Goal: Task Accomplishment & Management: Complete application form

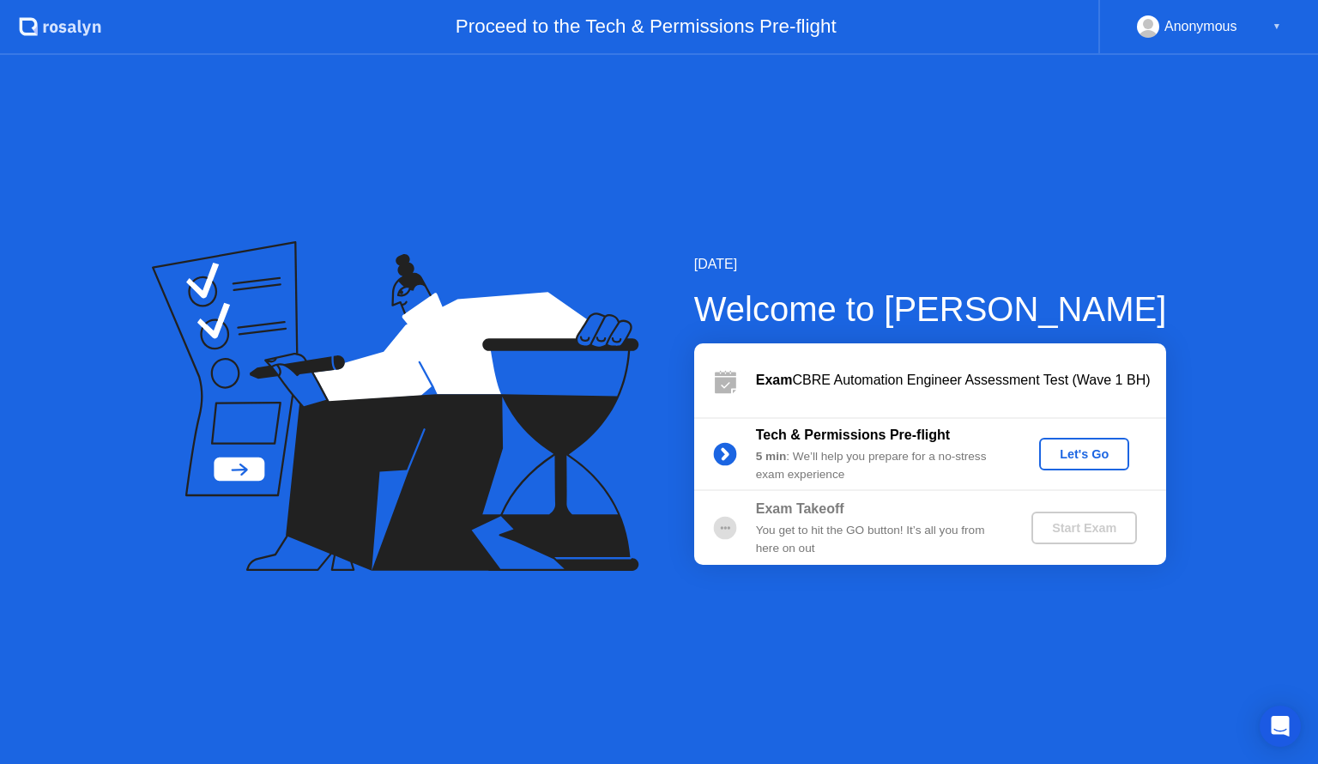
click at [1112, 460] on div "Let's Go" at bounding box center [1084, 454] width 76 height 14
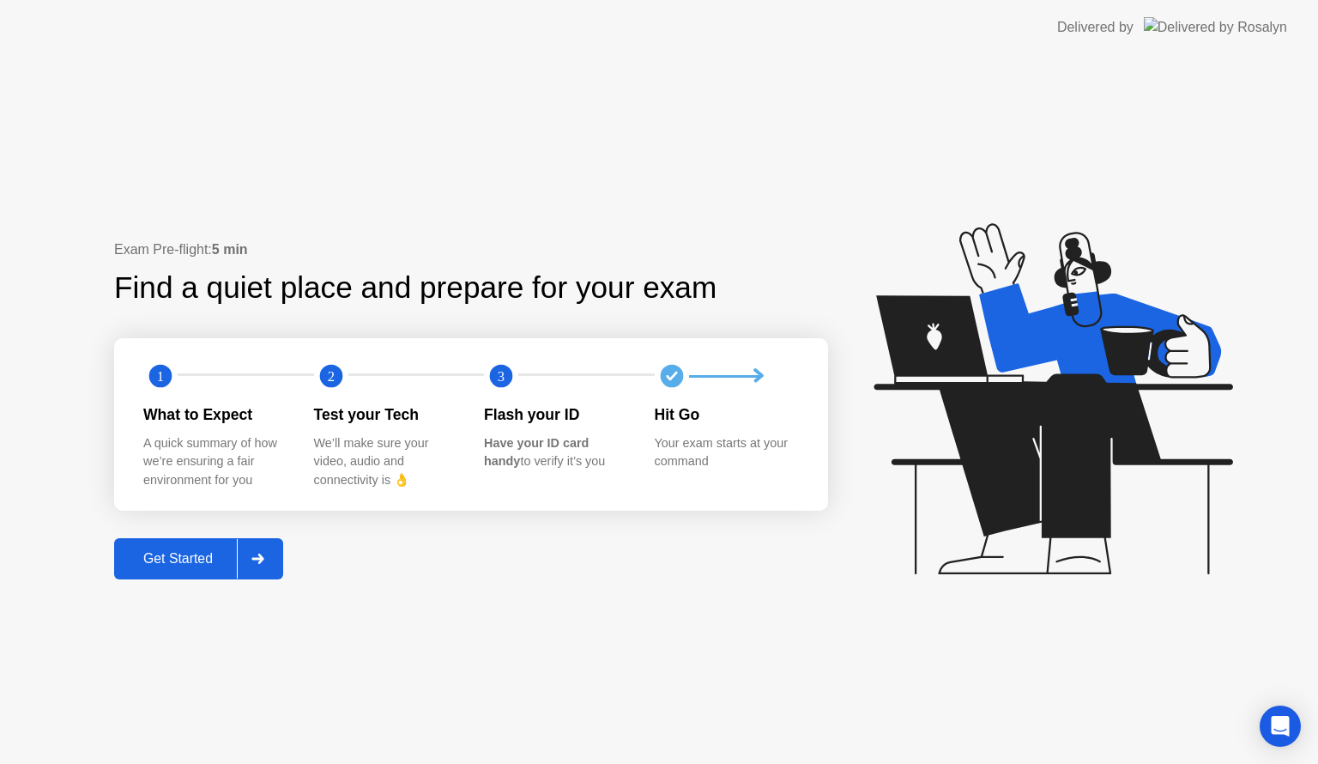
click at [207, 561] on div "Get Started" at bounding box center [178, 558] width 118 height 15
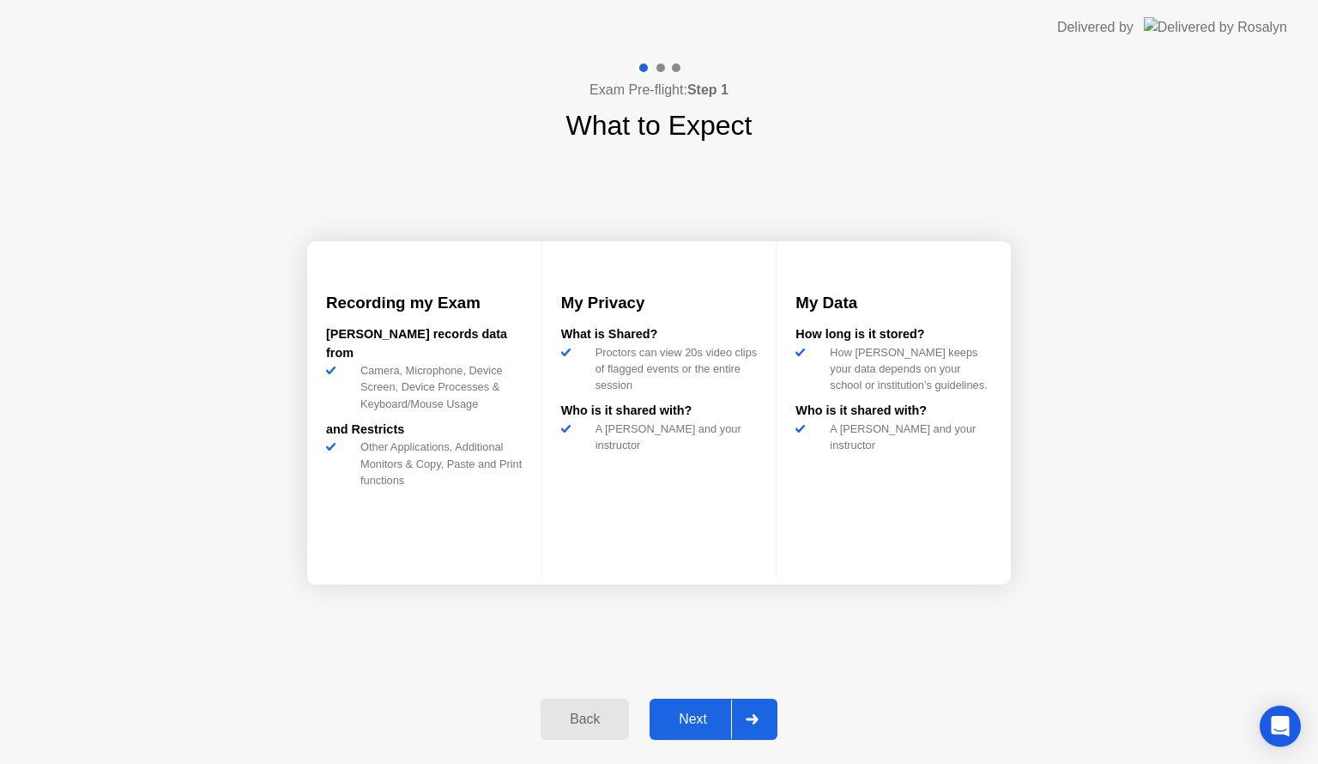
click at [712, 727] on div "Next" at bounding box center [693, 719] width 76 height 15
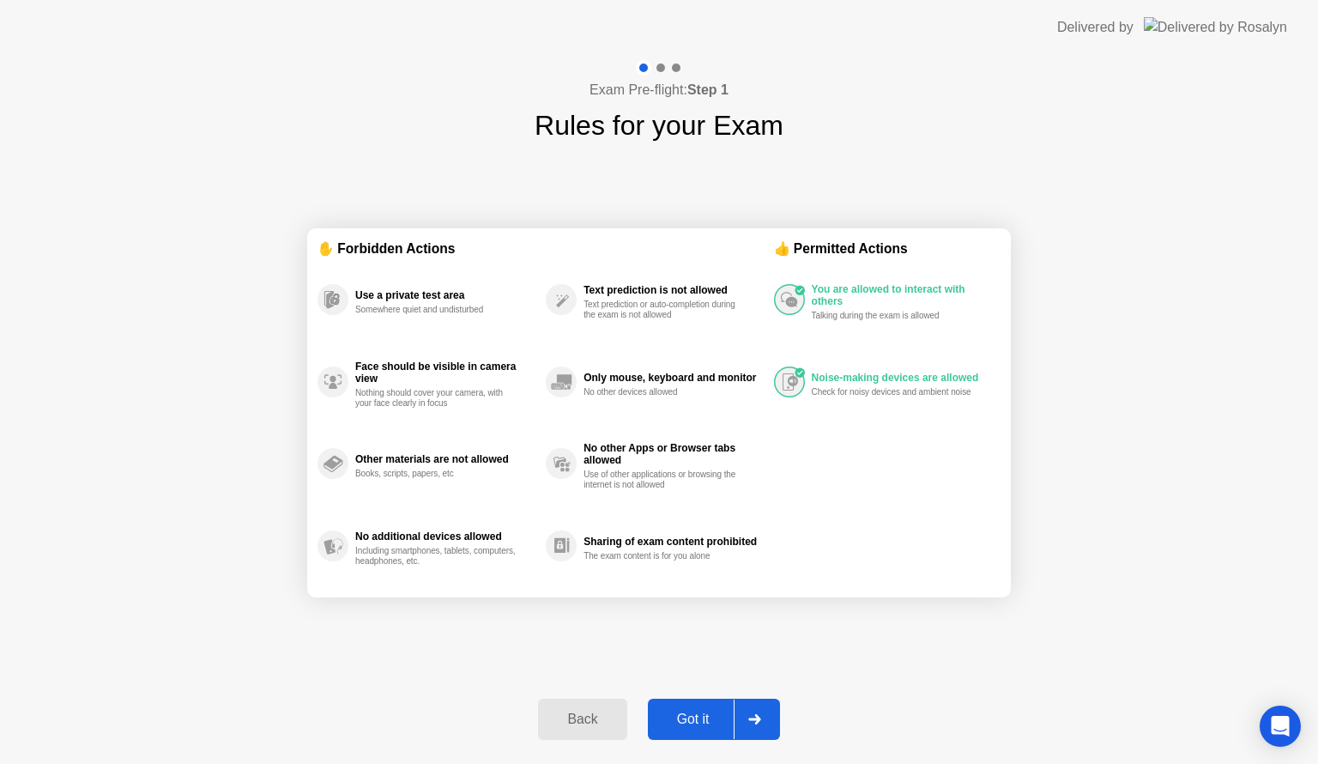
click at [718, 717] on div "Got it" at bounding box center [693, 719] width 81 height 15
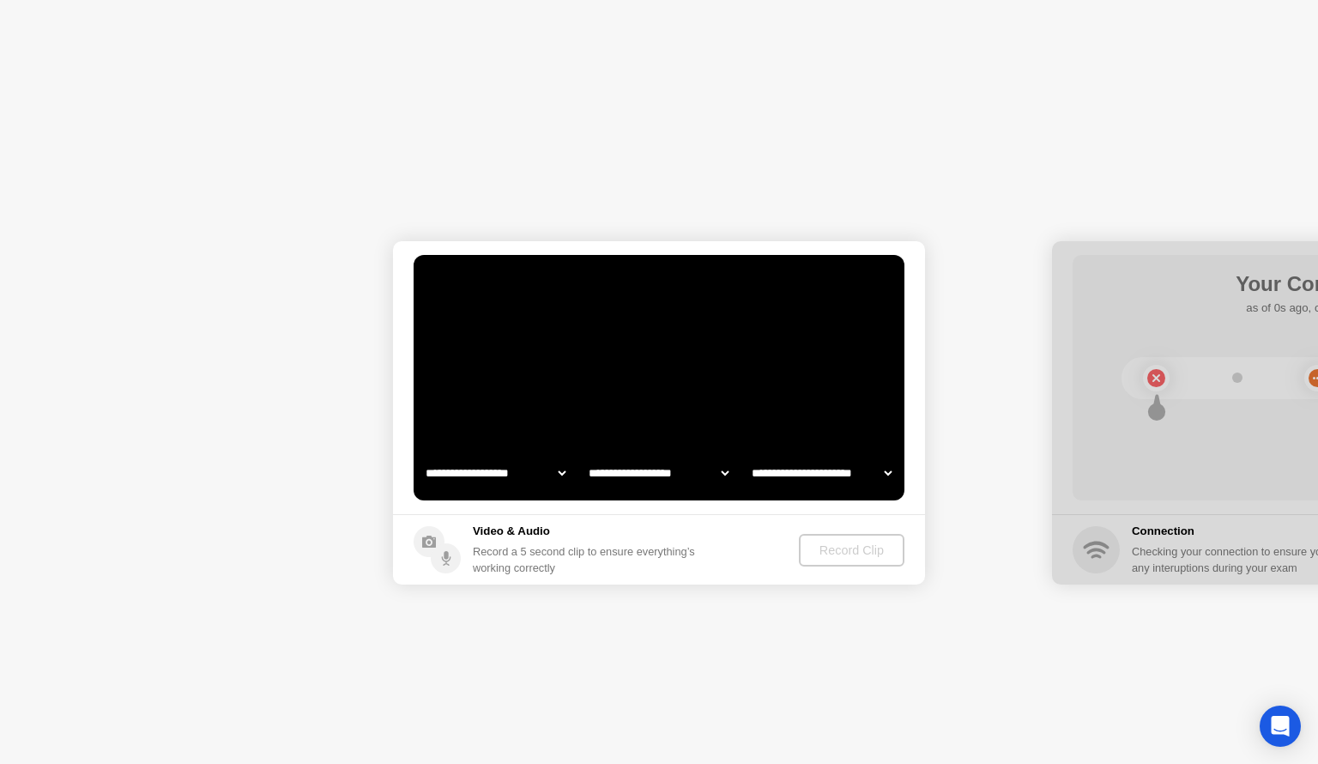
select select "**********"
select select "*******"
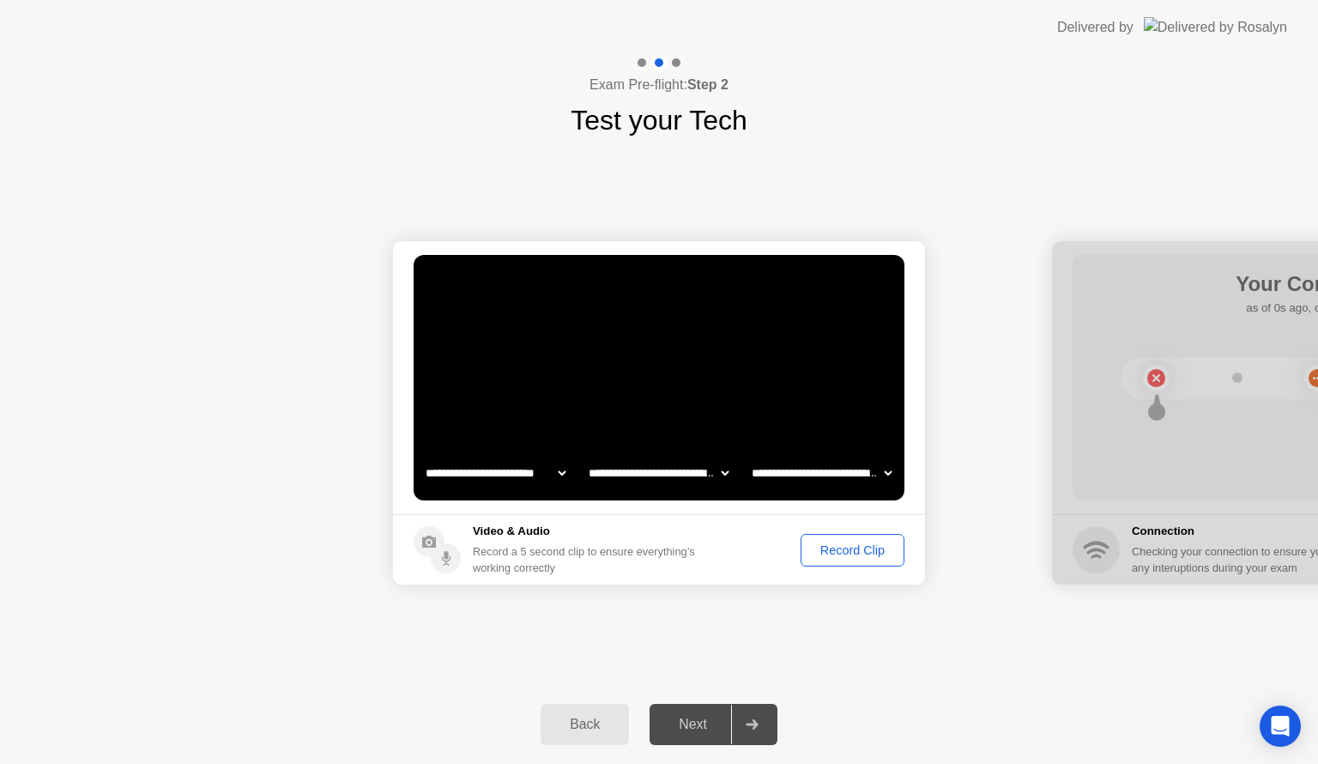
click at [846, 546] on div "Record Clip" at bounding box center [853, 550] width 92 height 14
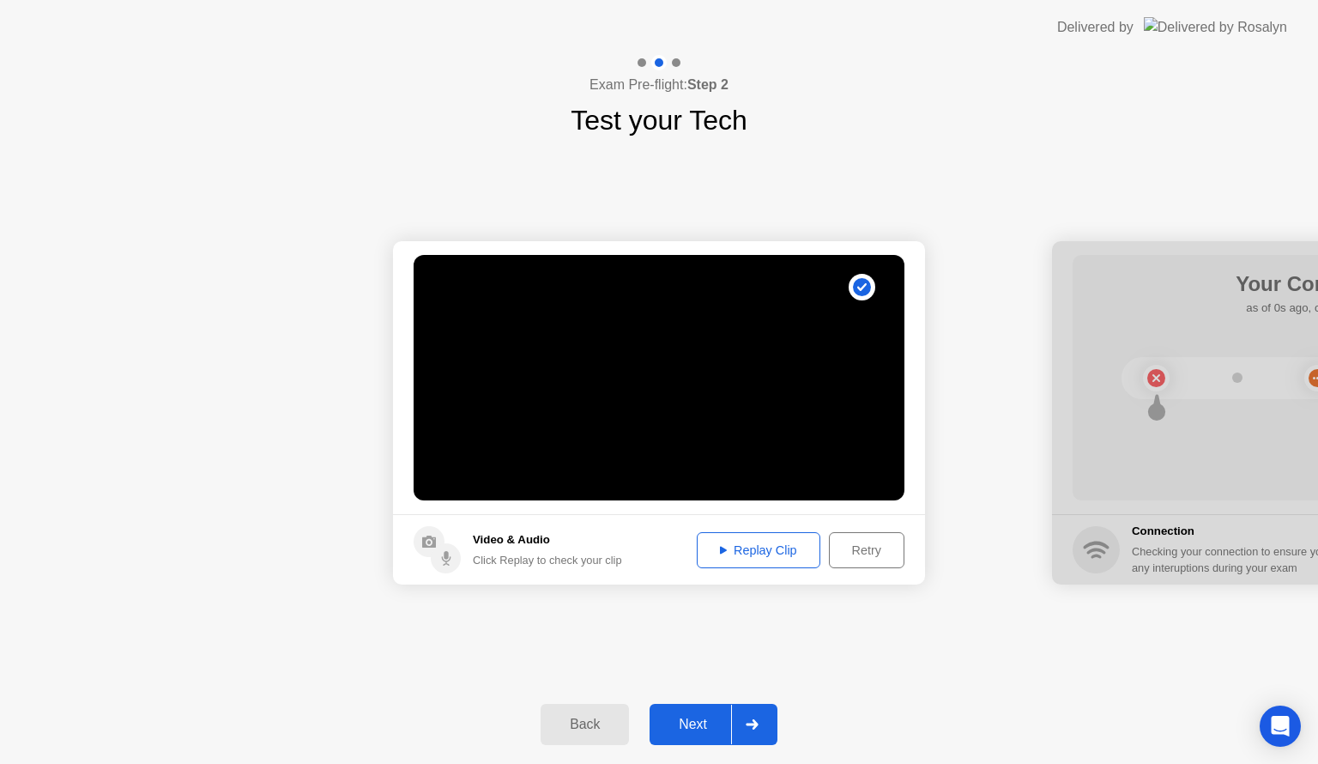
click at [697, 728] on div "Next" at bounding box center [693, 724] width 76 height 15
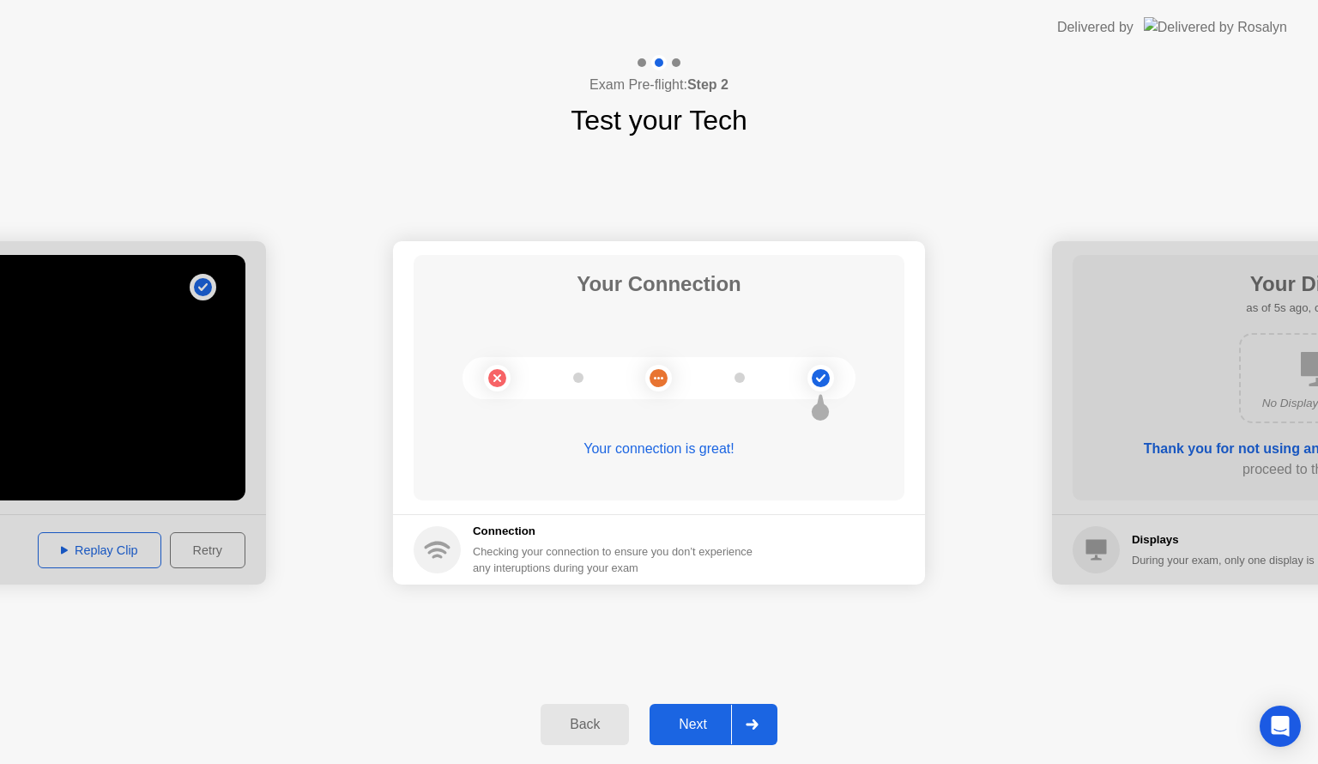
click at [694, 742] on button "Next" at bounding box center [714, 724] width 128 height 41
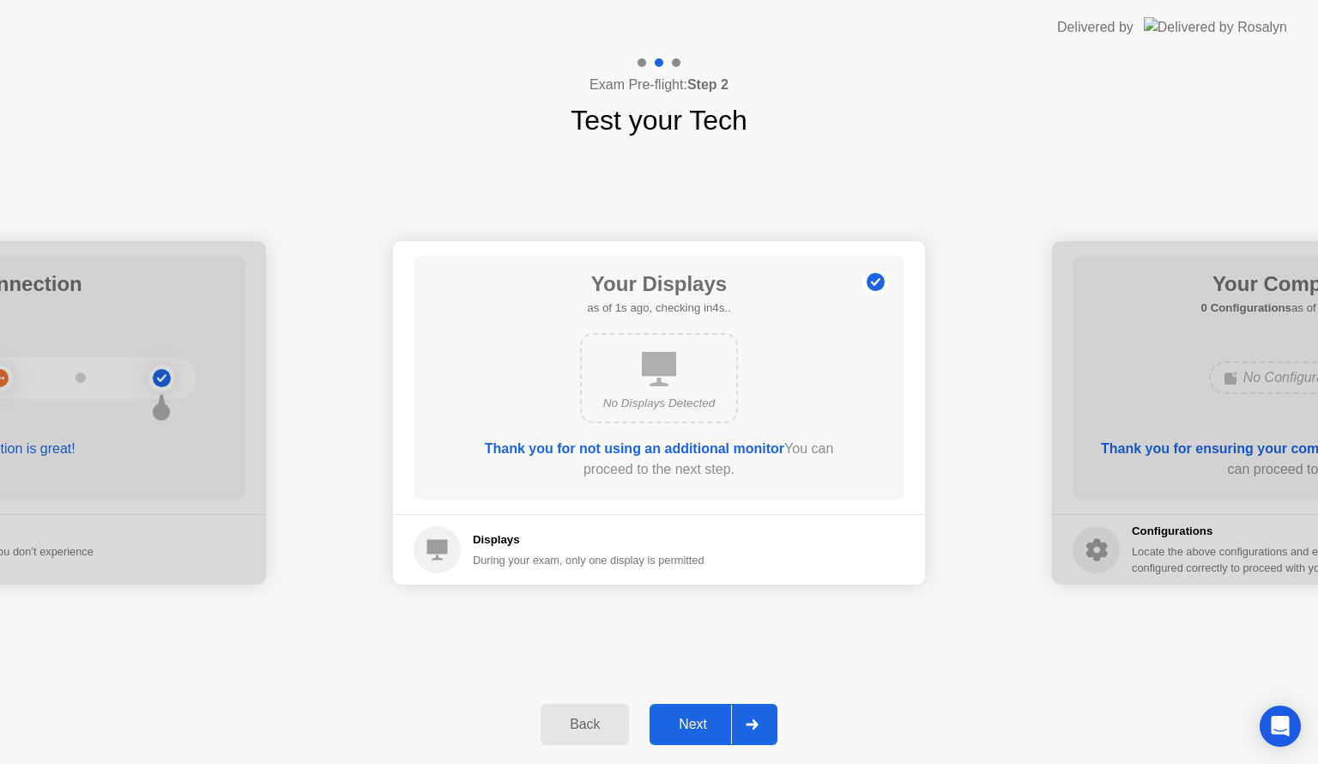
click at [714, 718] on div "Next" at bounding box center [693, 724] width 76 height 15
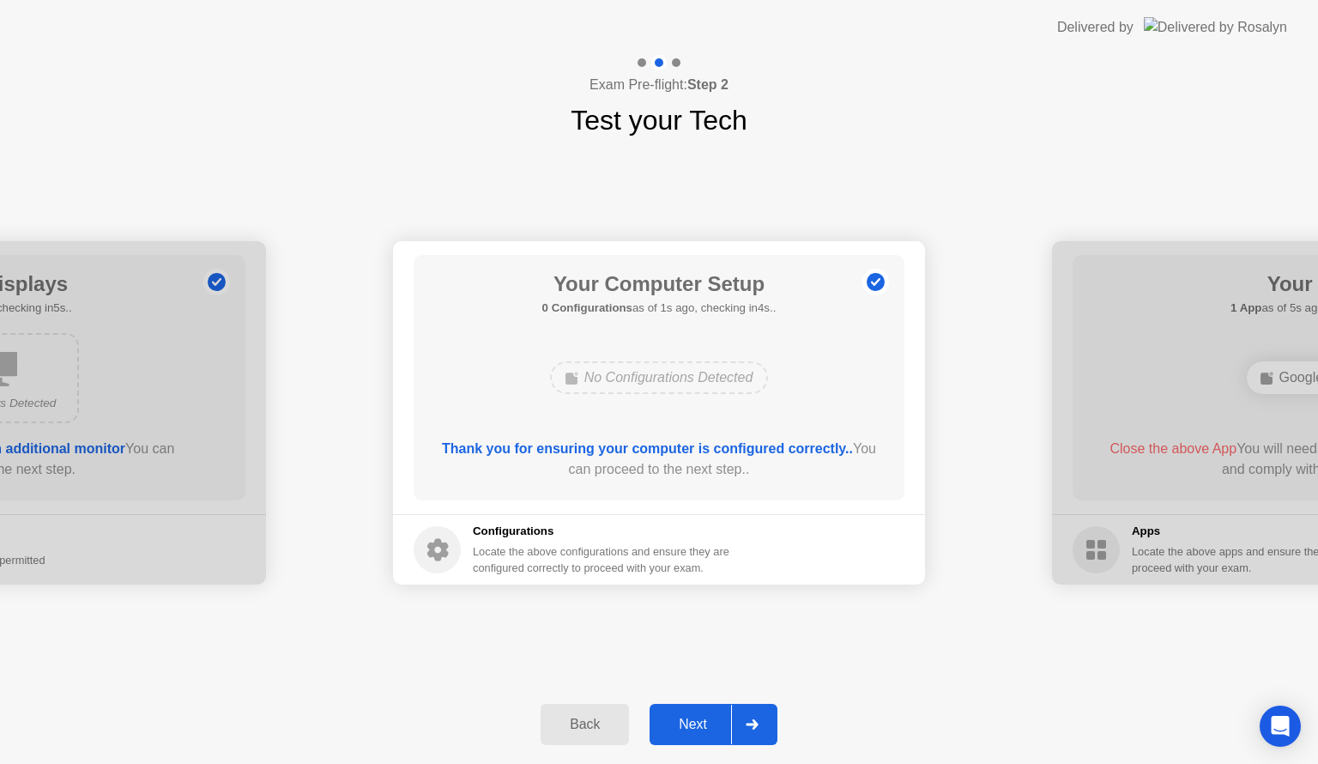
click at [712, 728] on div "Next" at bounding box center [693, 724] width 76 height 15
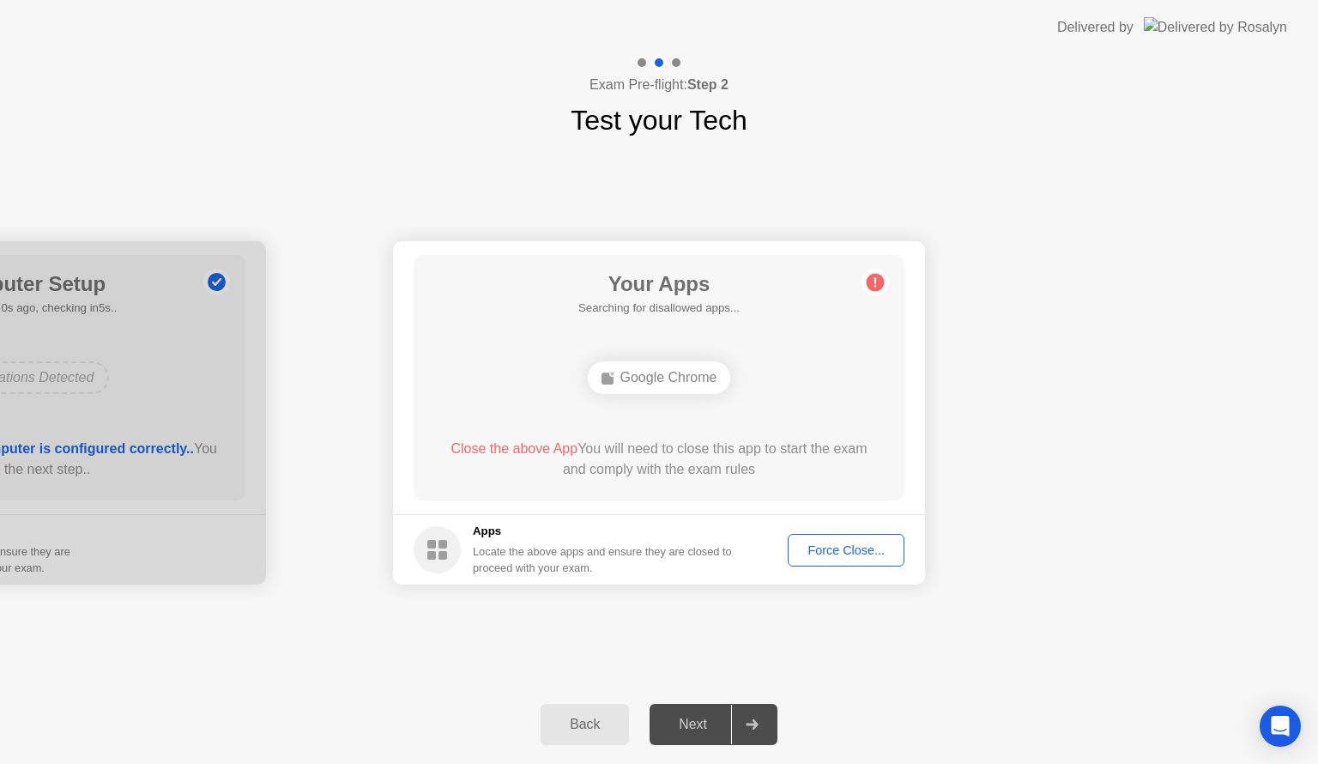
click at [851, 549] on div "Force Close..." at bounding box center [846, 550] width 105 height 14
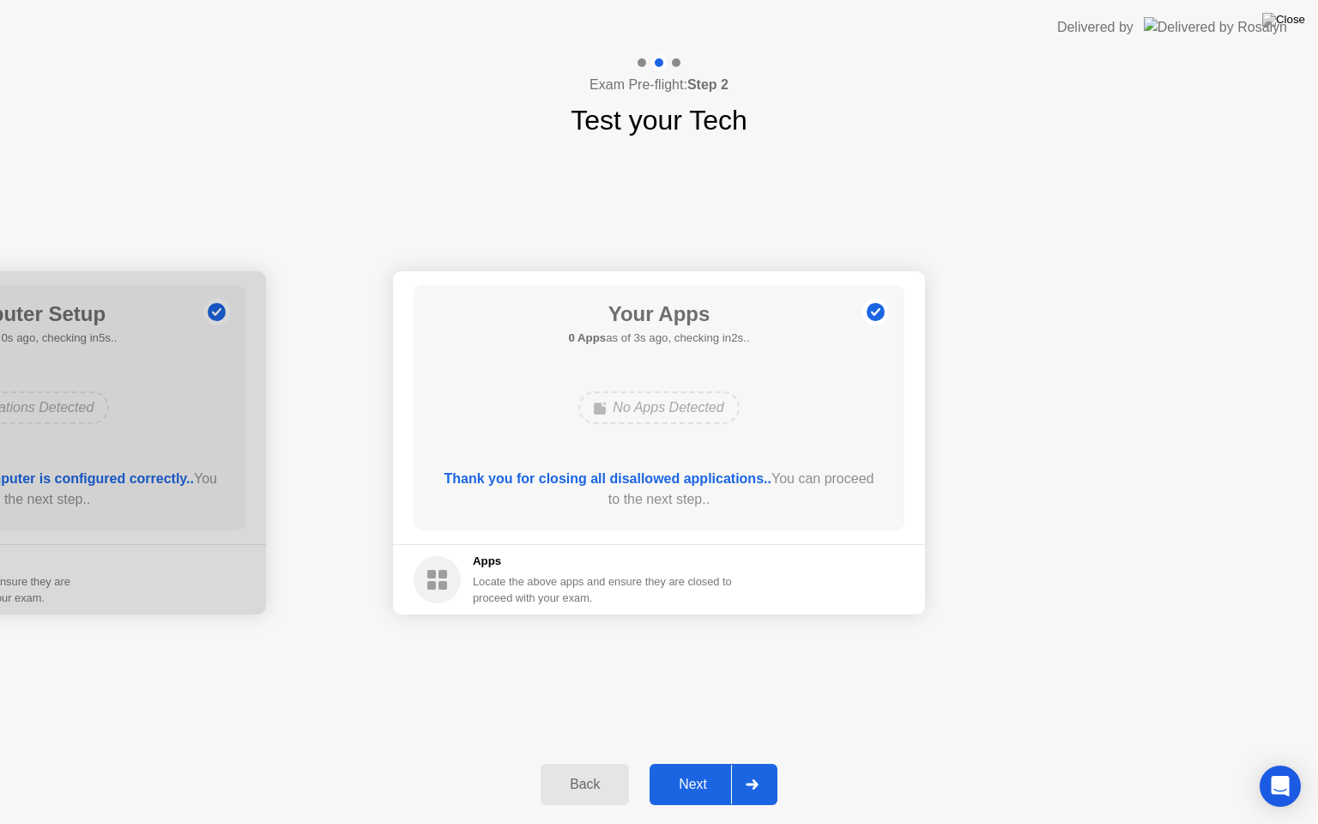
click at [704, 763] on div "Next" at bounding box center [693, 784] width 76 height 15
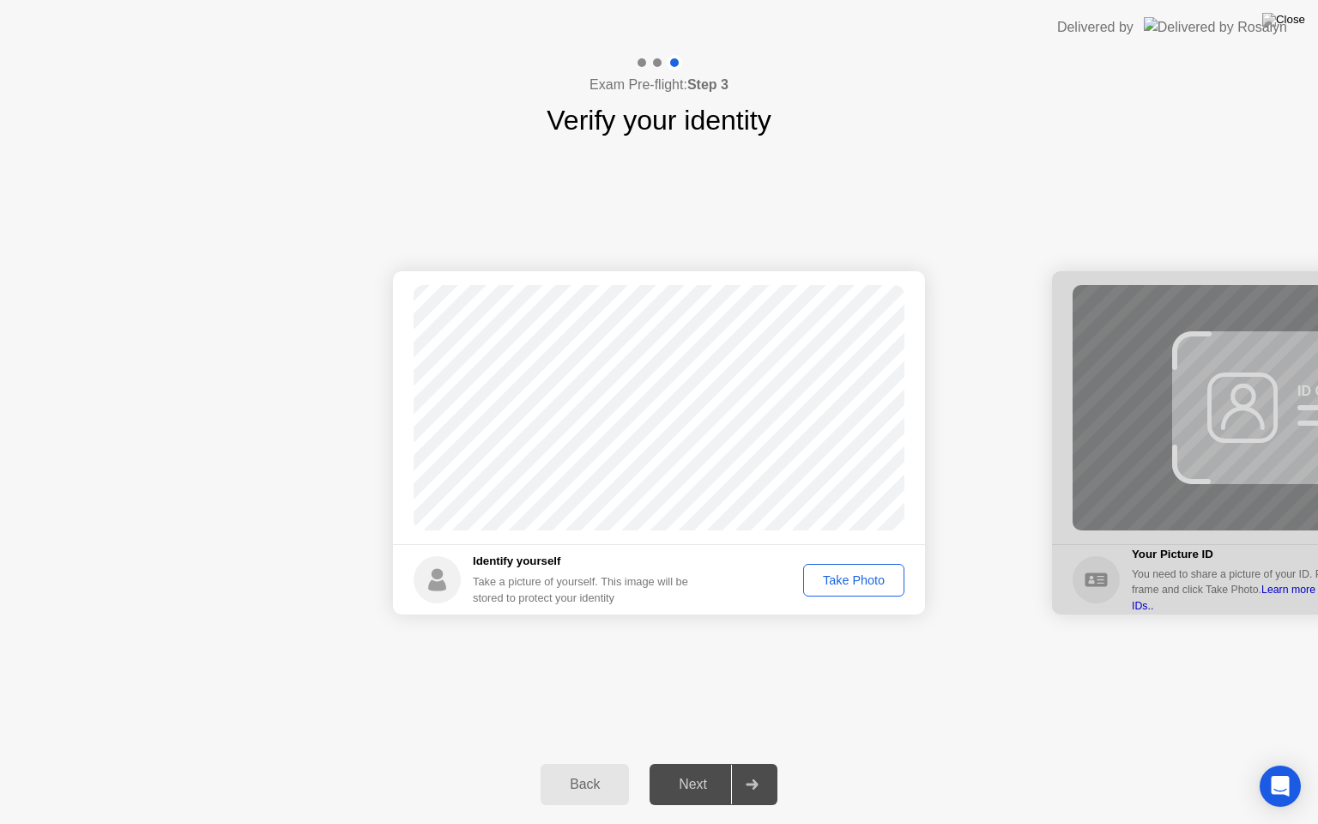
click at [833, 573] on div "Take Photo" at bounding box center [853, 580] width 89 height 14
click at [704, 763] on div "Next" at bounding box center [693, 784] width 76 height 15
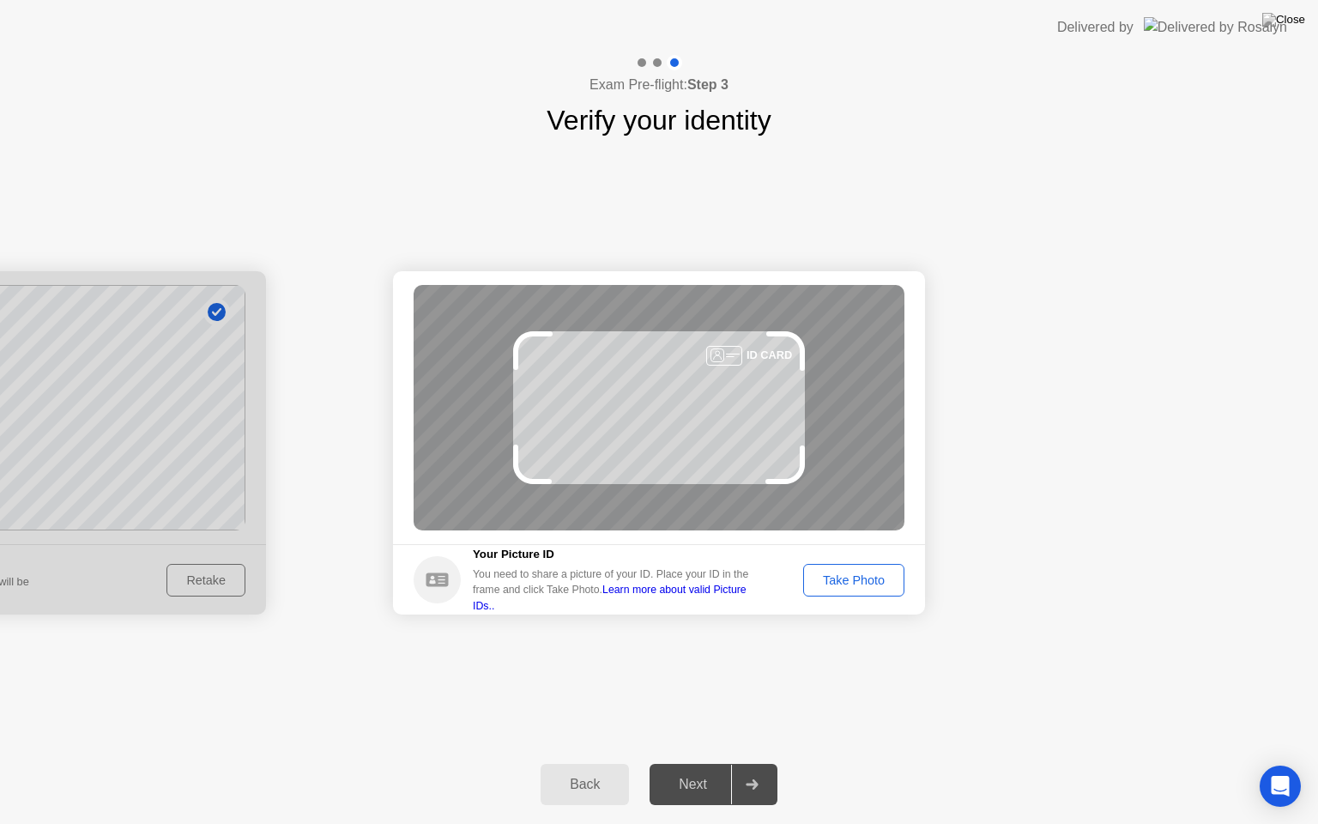
click at [857, 583] on div "Take Photo" at bounding box center [853, 580] width 89 height 14
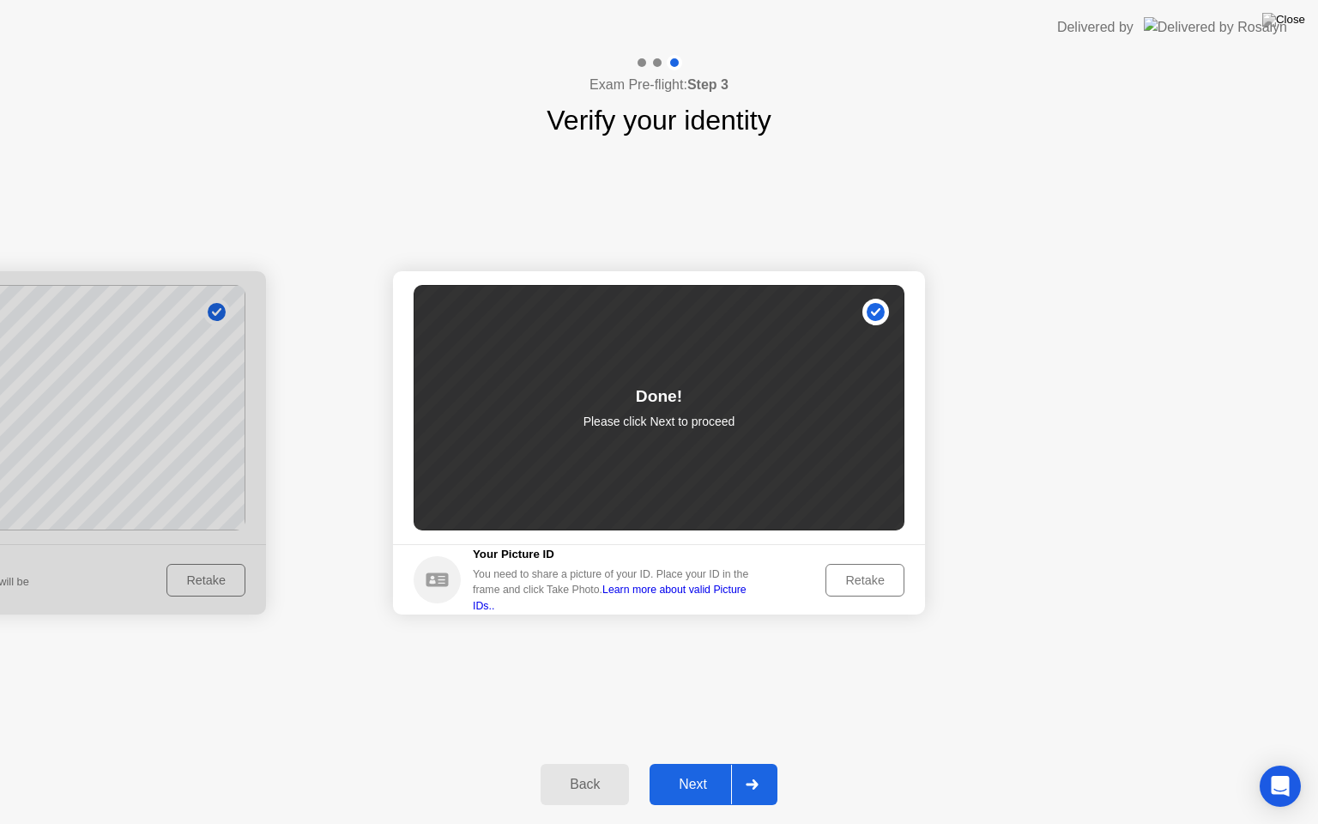
click at [722, 763] on div "Next" at bounding box center [693, 784] width 76 height 15
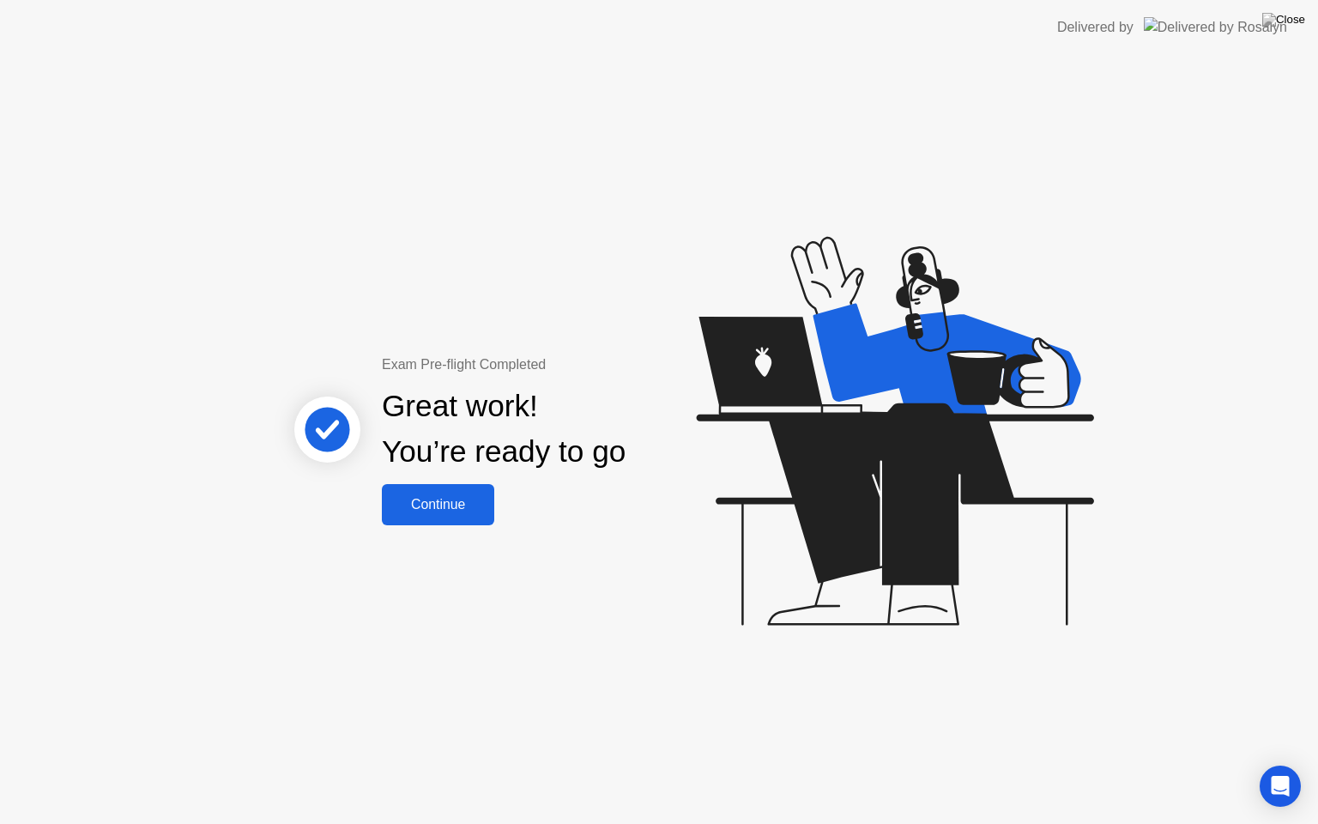
click at [471, 508] on div "Continue" at bounding box center [438, 504] width 102 height 15
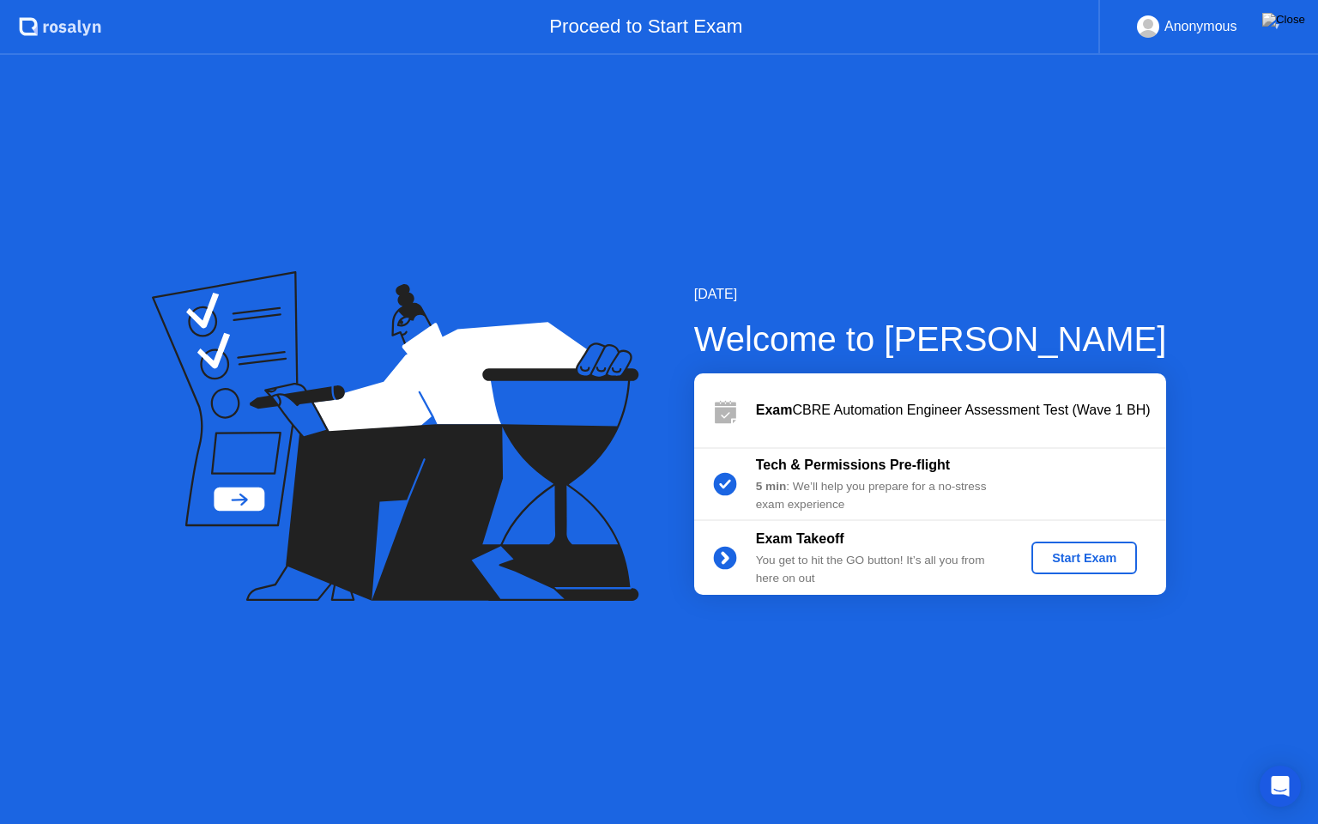
click at [1080, 555] on div "Start Exam" at bounding box center [1085, 558] width 92 height 14
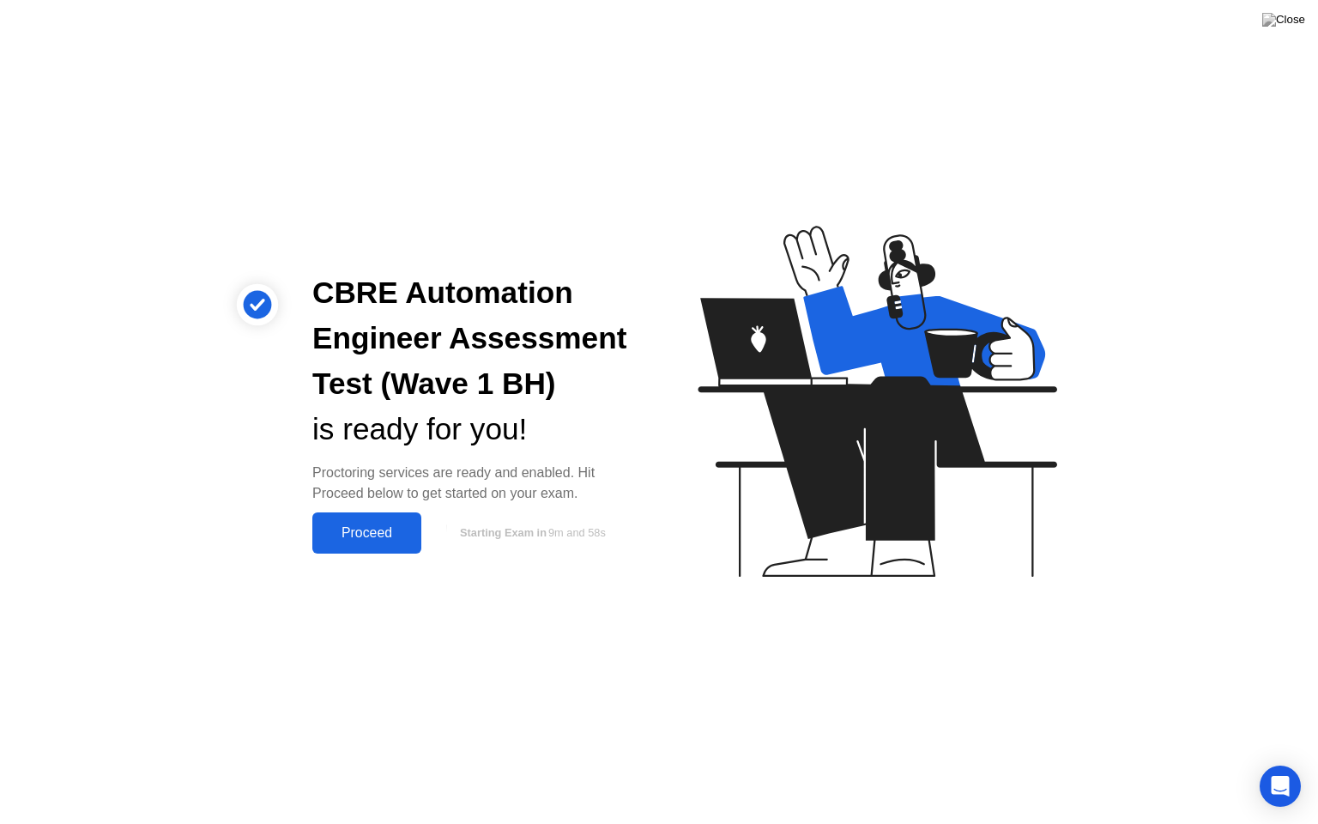
click at [396, 536] on div "Proceed" at bounding box center [367, 532] width 99 height 15
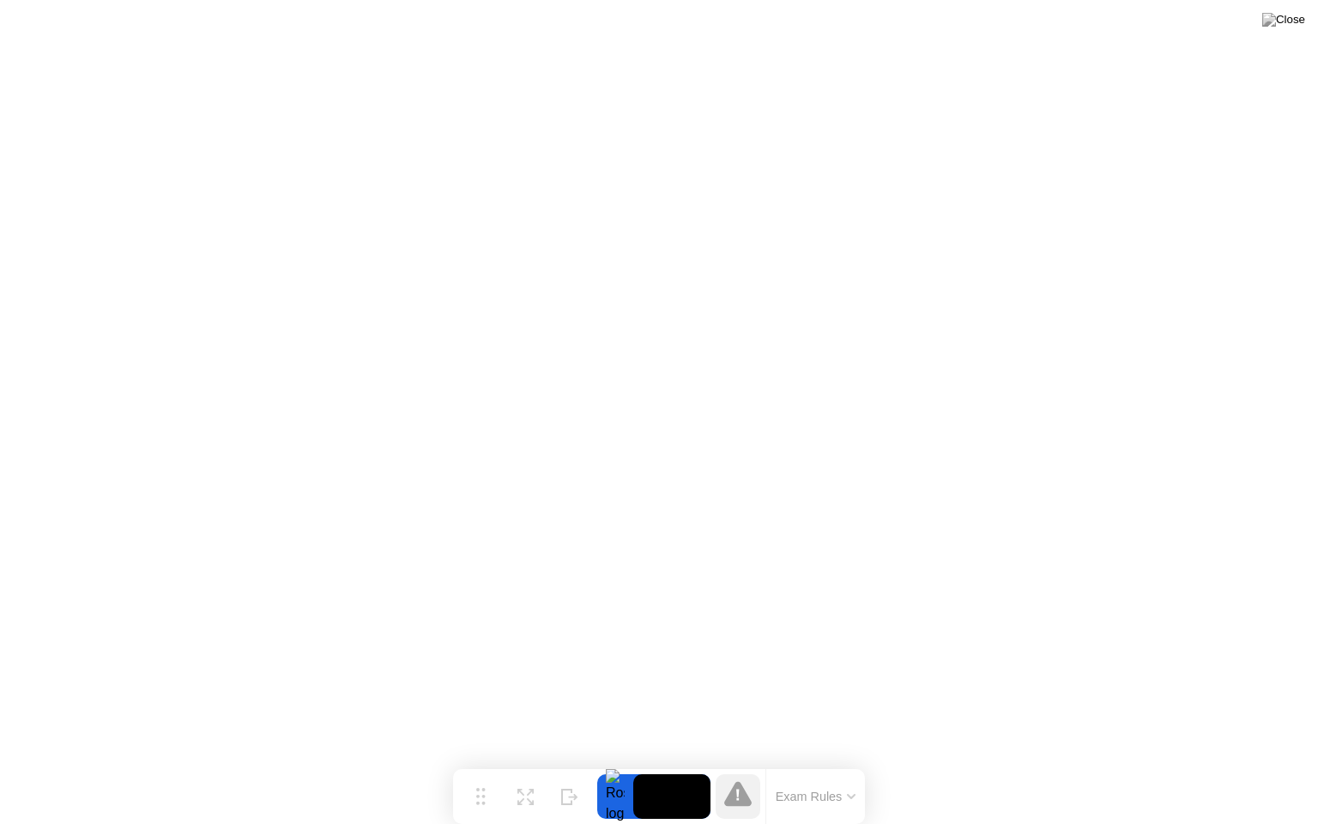
click at [831, 763] on button "Exam Rules" at bounding box center [816, 796] width 91 height 15
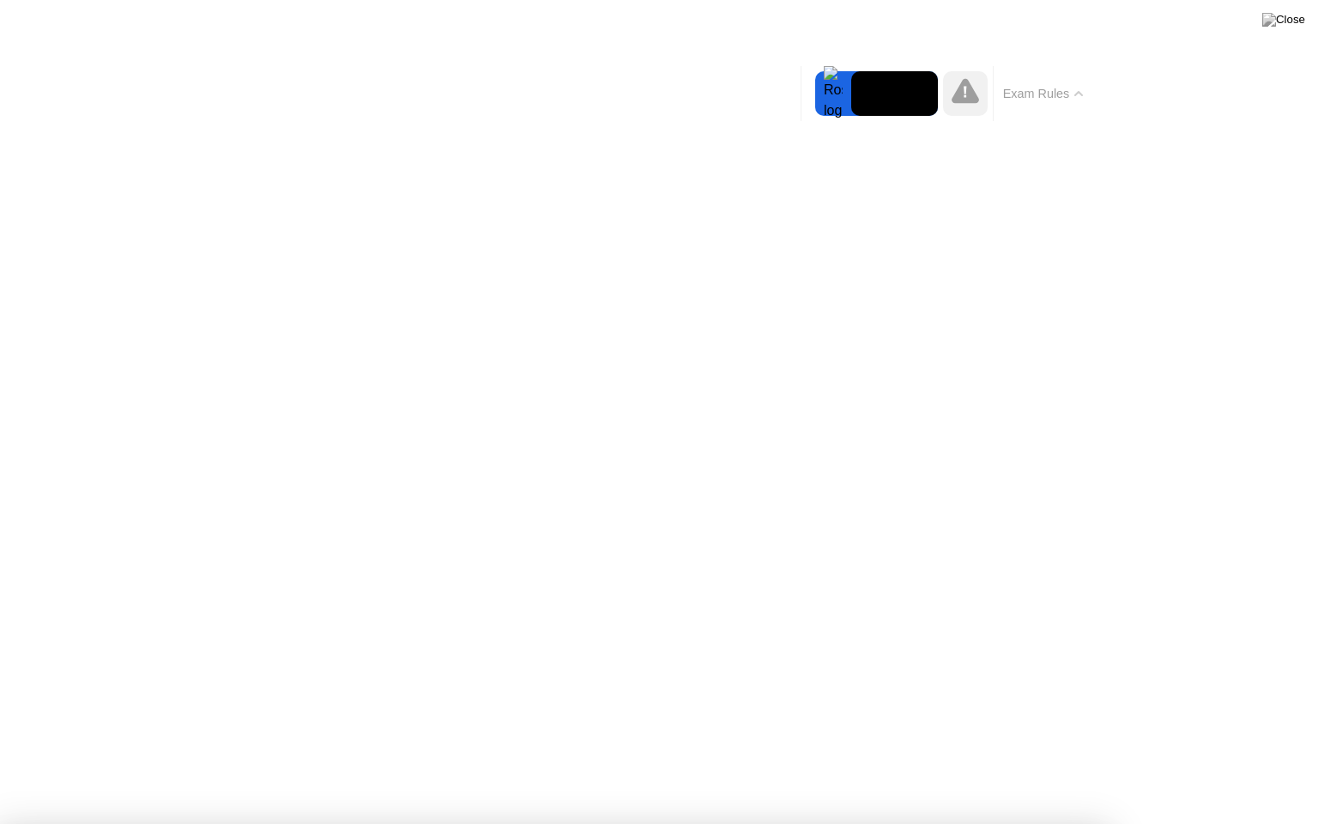
click at [973, 94] on icon at bounding box center [965, 90] width 27 height 25
click at [1075, 92] on icon at bounding box center [1079, 93] width 9 height 5
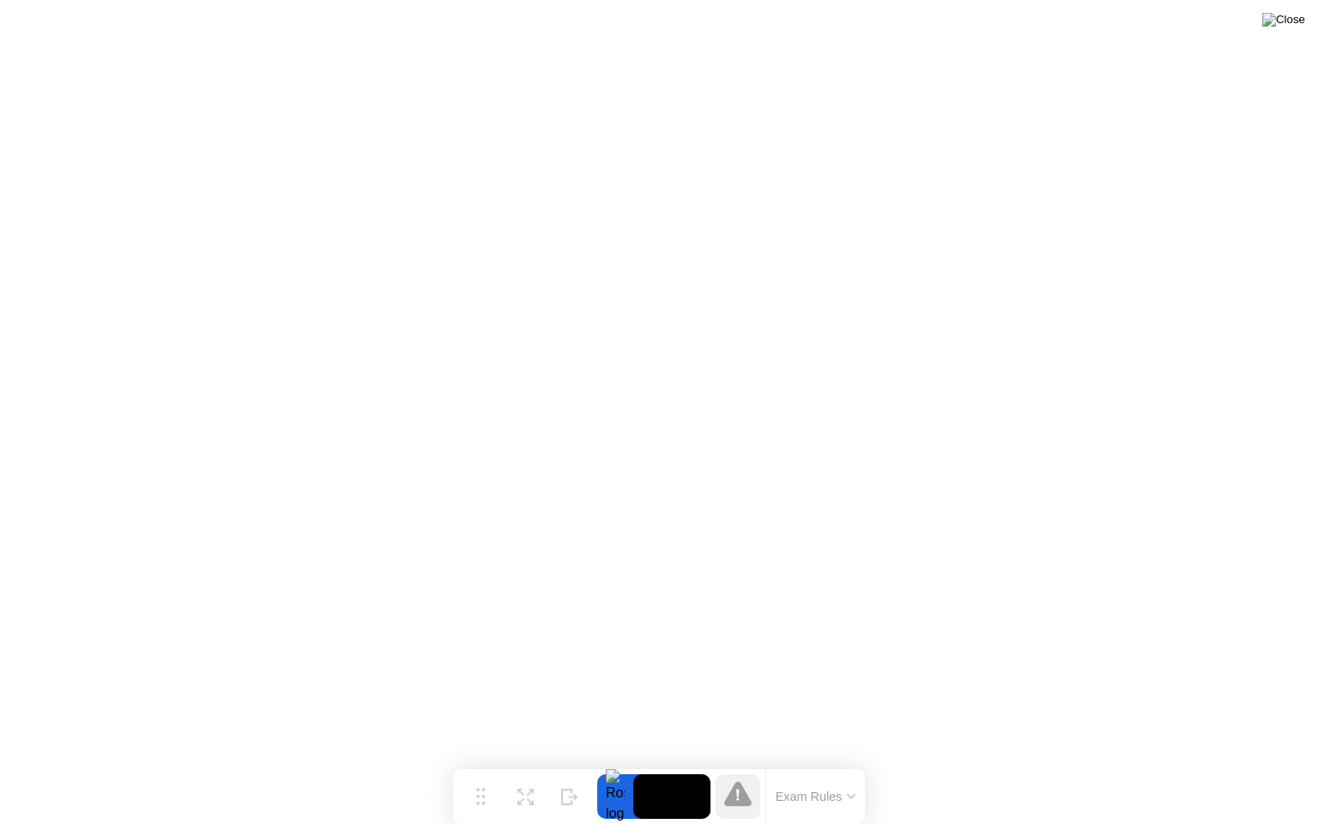
click at [1294, 16] on img at bounding box center [1284, 20] width 43 height 14
